Goal: Task Accomplishment & Management: Manage account settings

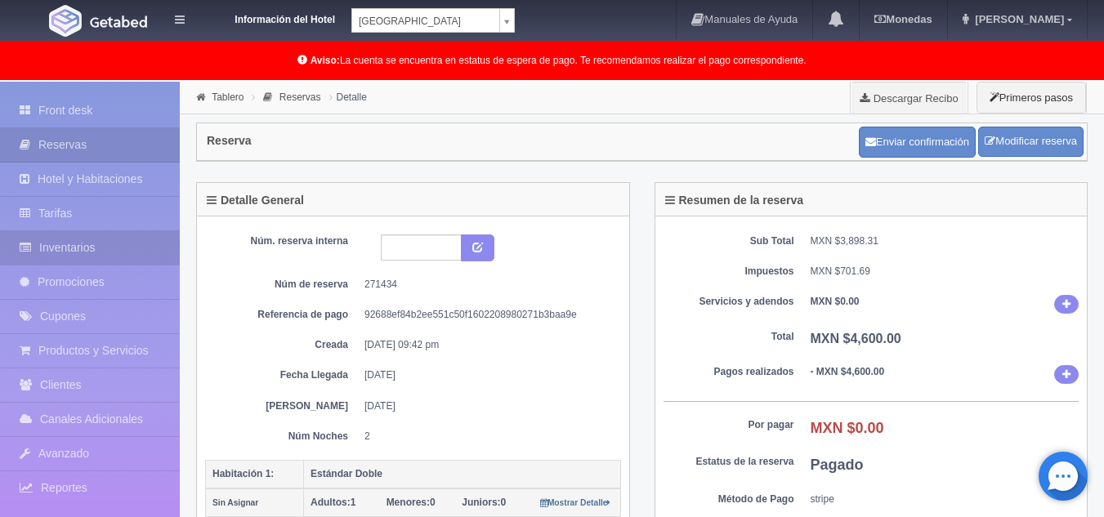
click at [83, 243] on link "Inventarios" at bounding box center [90, 247] width 180 height 33
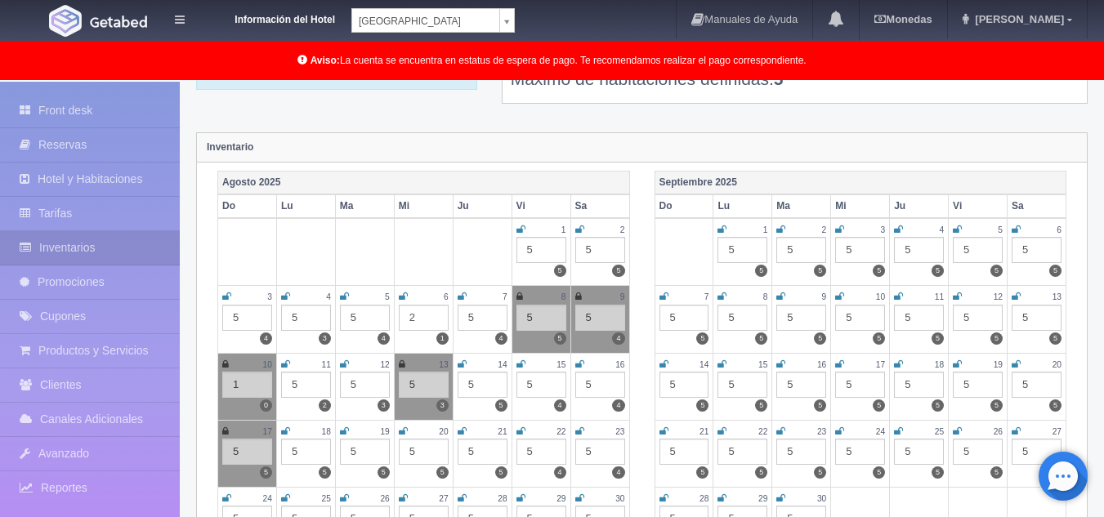
scroll to position [163, 0]
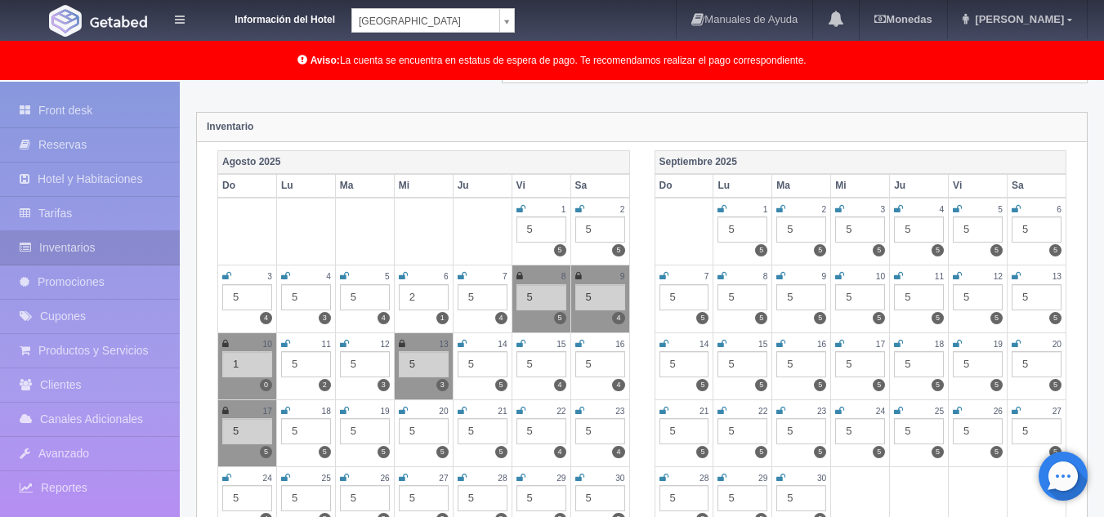
click at [396, 344] on td "13 5 3" at bounding box center [423, 365] width 59 height 67
click at [401, 344] on icon at bounding box center [402, 344] width 7 height 10
